Goal: Transaction & Acquisition: Purchase product/service

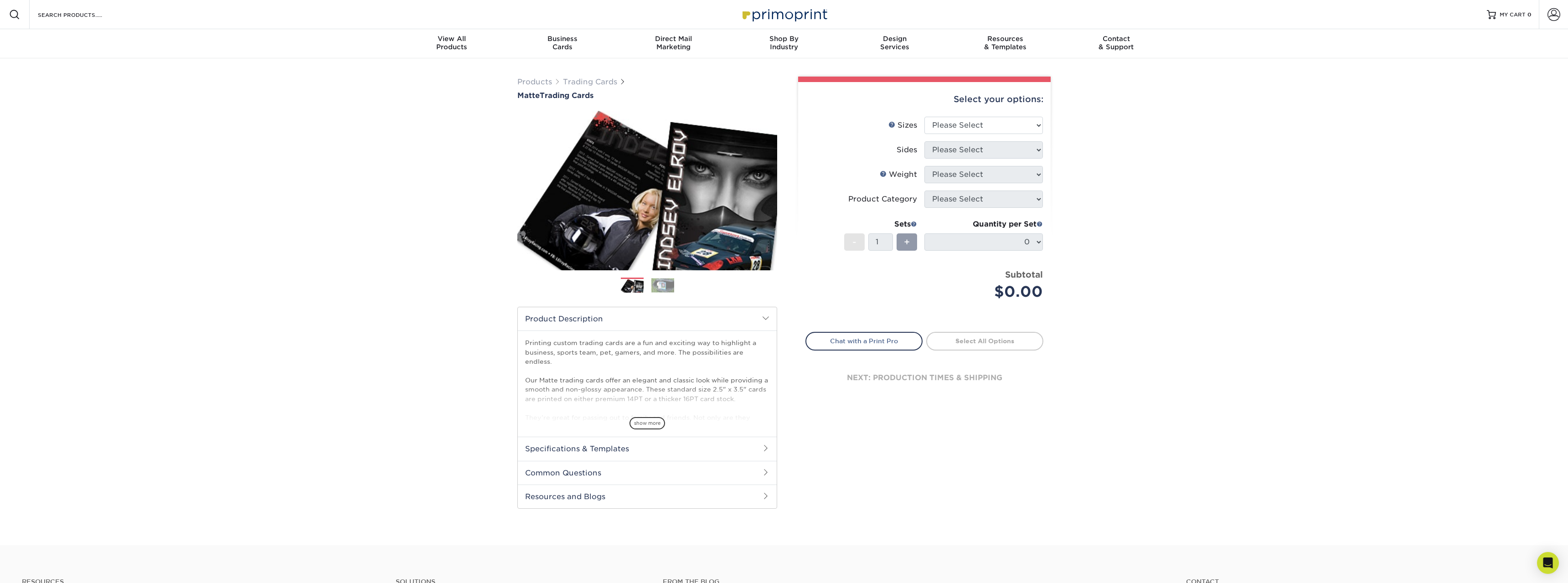
click at [1268, 161] on div "Products Trading Cards Matte Trading Cards" at bounding box center [784, 302] width 1568 height 487
click at [925, 116] on select "Please Select 2.5" x 3.5"" at bounding box center [984, 125] width 119 height 18
select select "2.50x3.50"
click option "2.5" x 3.5"" at bounding box center [0, 0] width 0 height 0
click at [925, 141] on select "Please Select Print Both Sides Print Front Only" at bounding box center [984, 150] width 119 height 18
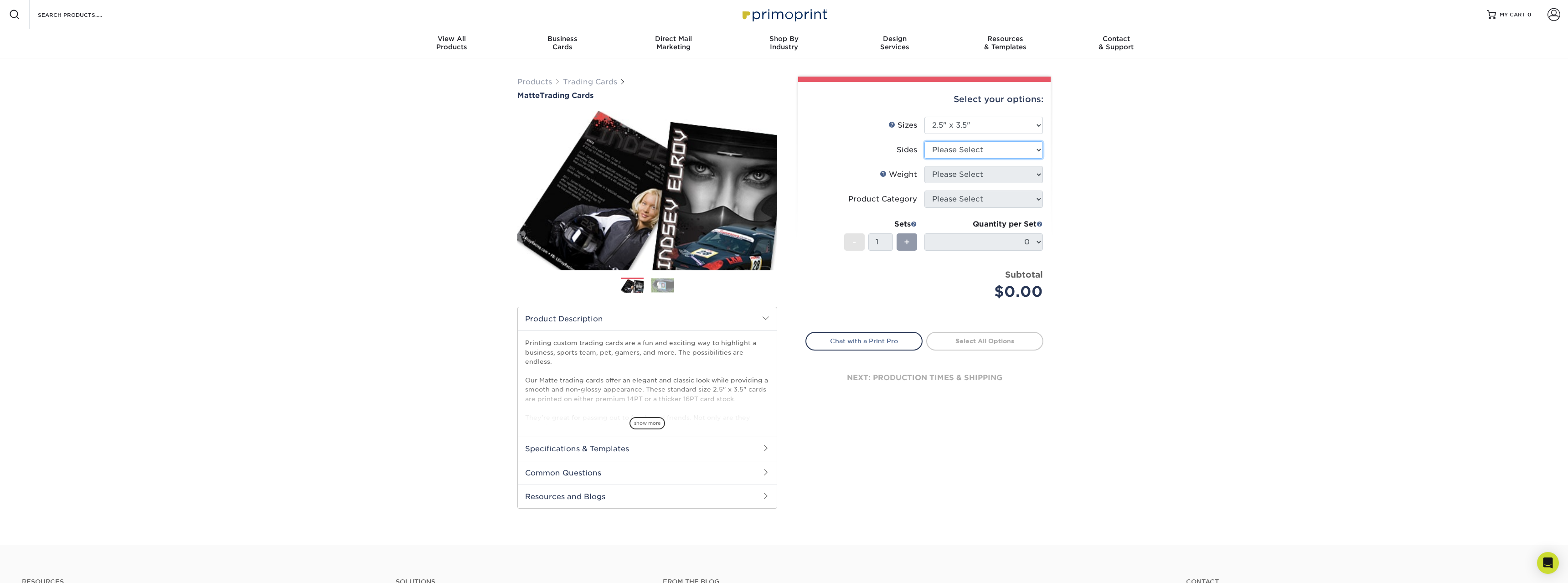
select select "13abbda7-1d64-4f25-8bb2-c179b224825d"
click at [925, 166] on select "Please Select 16PT 14PT" at bounding box center [984, 174] width 119 height 18
select select "14PT"
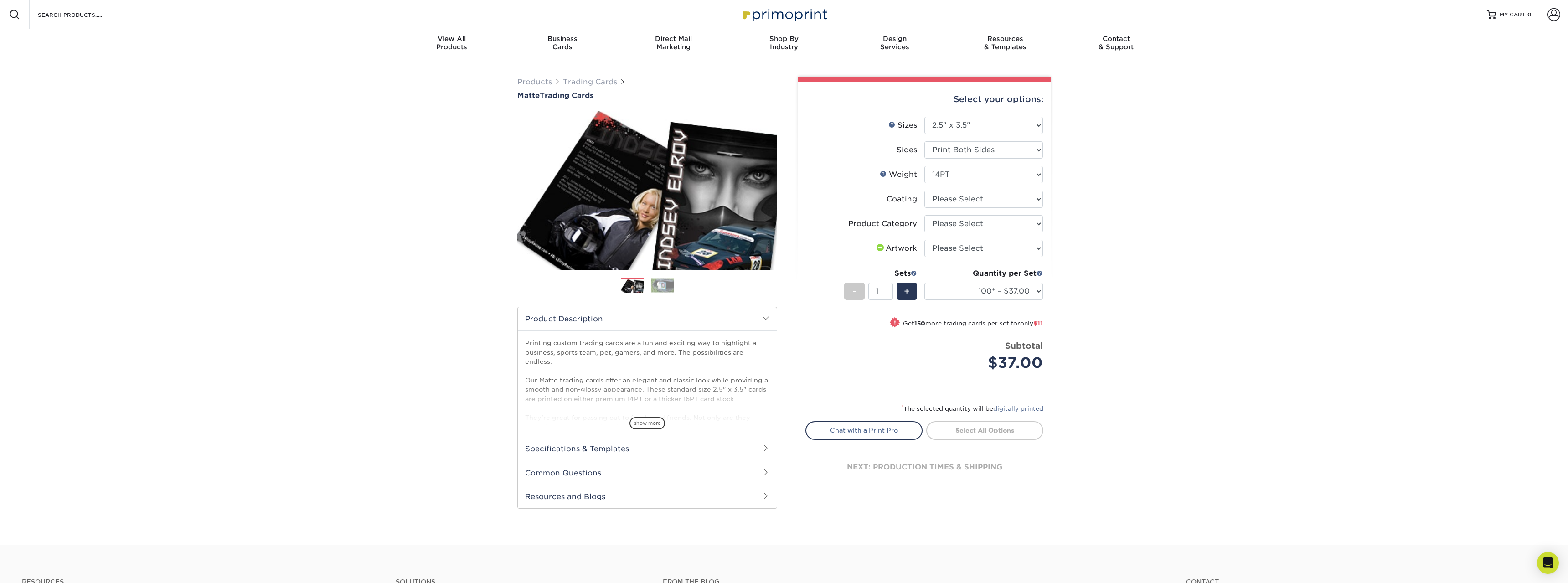
click at [993, 207] on li "Coating" at bounding box center [924, 202] width 237 height 24
click at [925, 191] on select at bounding box center [984, 199] width 119 height 18
select select "121bb7b5-3b4d-429f-bd8d-bbf80e953313"
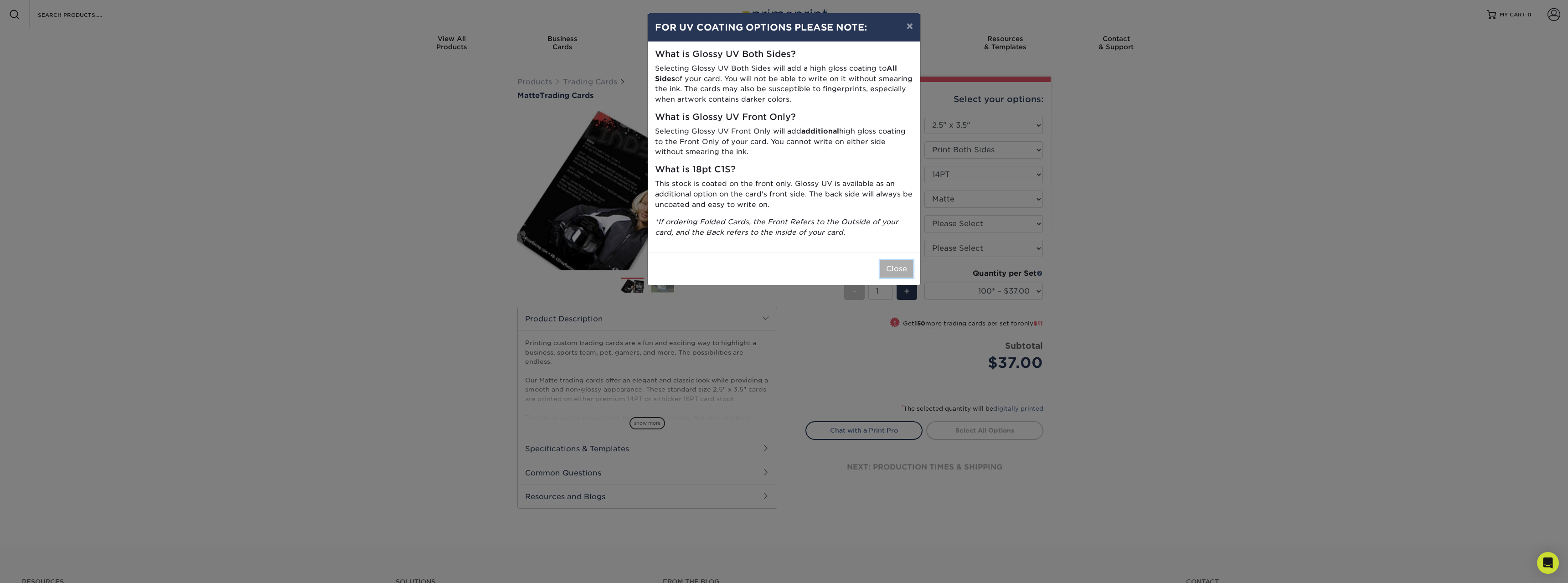
click at [901, 267] on button "Close" at bounding box center [896, 268] width 33 height 18
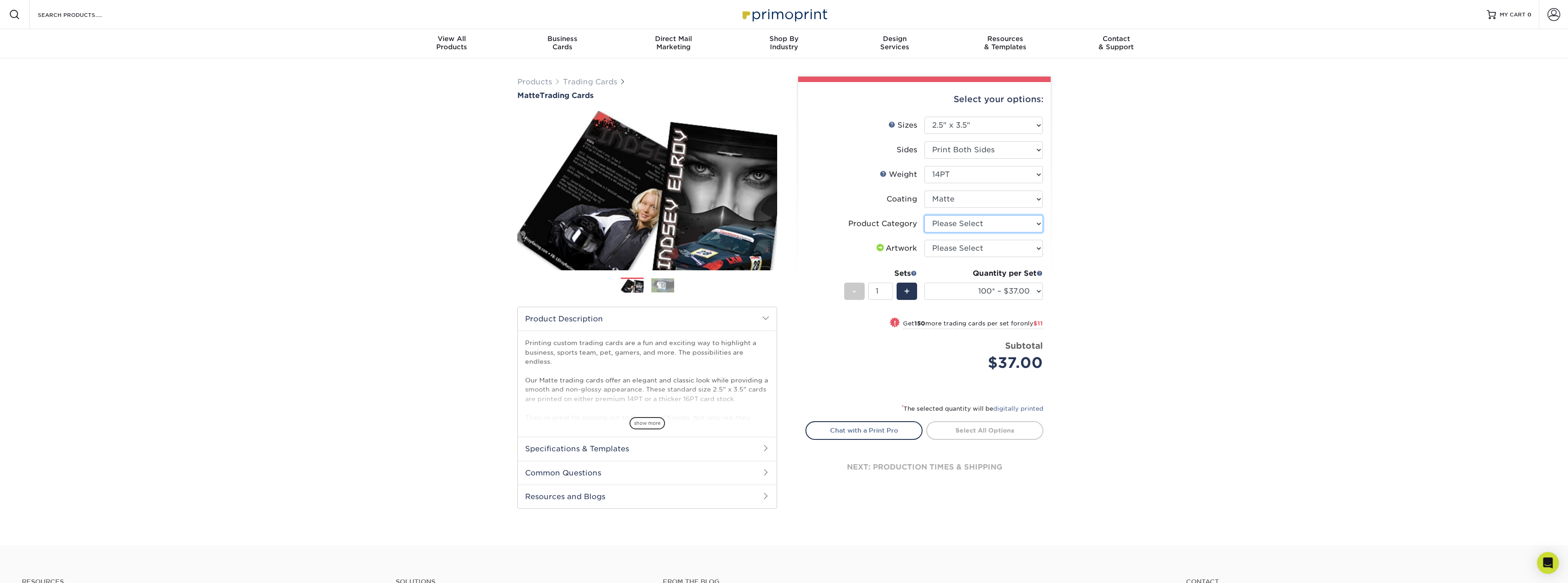
click at [925, 215] on select "Please Select Trading Cards" at bounding box center [984, 223] width 119 height 18
select select "c2f9bce9-36c2-409d-b101-c29d9d031e18"
click option "Trading Cards" at bounding box center [0, 0] width 0 height 0
click at [925, 240] on select "Please Select I will upload files I need a design - $100" at bounding box center [984, 248] width 119 height 18
select select "upload"
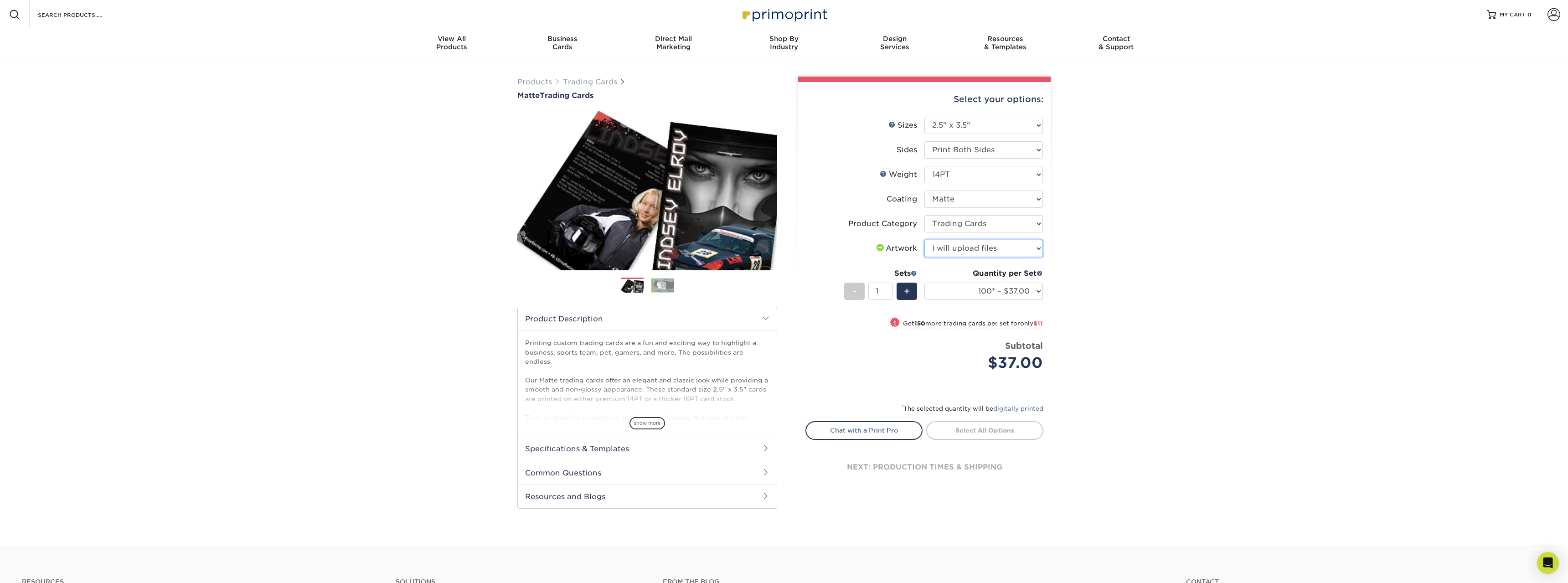
click option "I will upload files" at bounding box center [0, 0] width 0 height 0
click at [925, 283] on select "100* – $37.00 250* – $48.00 500* – $59.00 1000 – $72.00 2500 – $144.00 5000 – $…" at bounding box center [984, 291] width 119 height 18
click option "100* – $37.00" at bounding box center [0, 0] width 0 height 0
